Goal: Go to known website: Access a specific website the user already knows

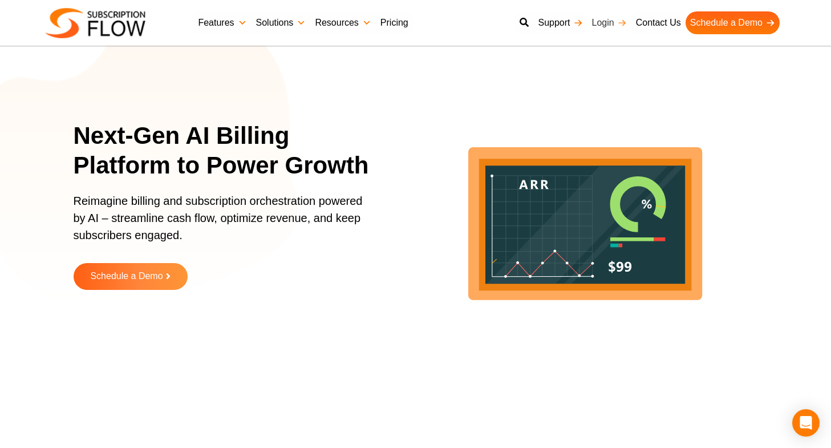
click at [609, 18] on link "Login" at bounding box center [610, 22] width 44 height 23
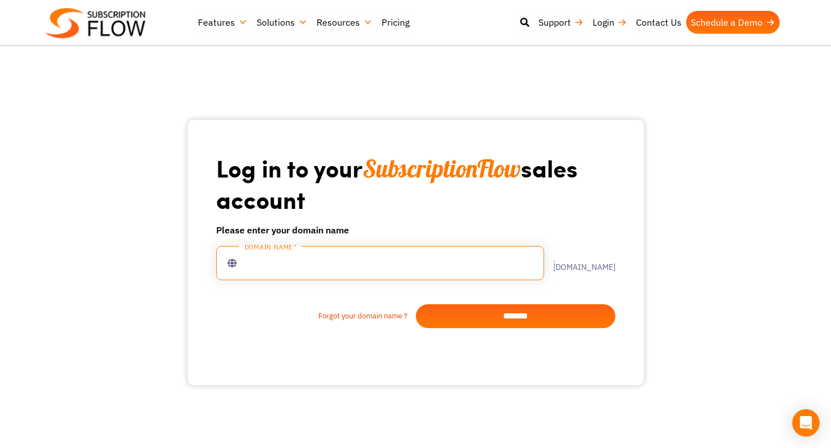
click at [271, 267] on input "text" at bounding box center [380, 263] width 328 height 34
type input "**********"
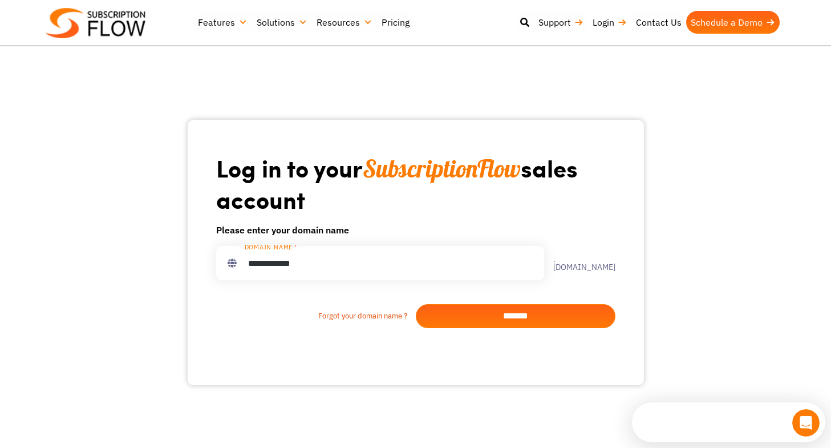
click at [493, 317] on input "*******" at bounding box center [516, 316] width 200 height 24
